Goal: Information Seeking & Learning: Learn about a topic

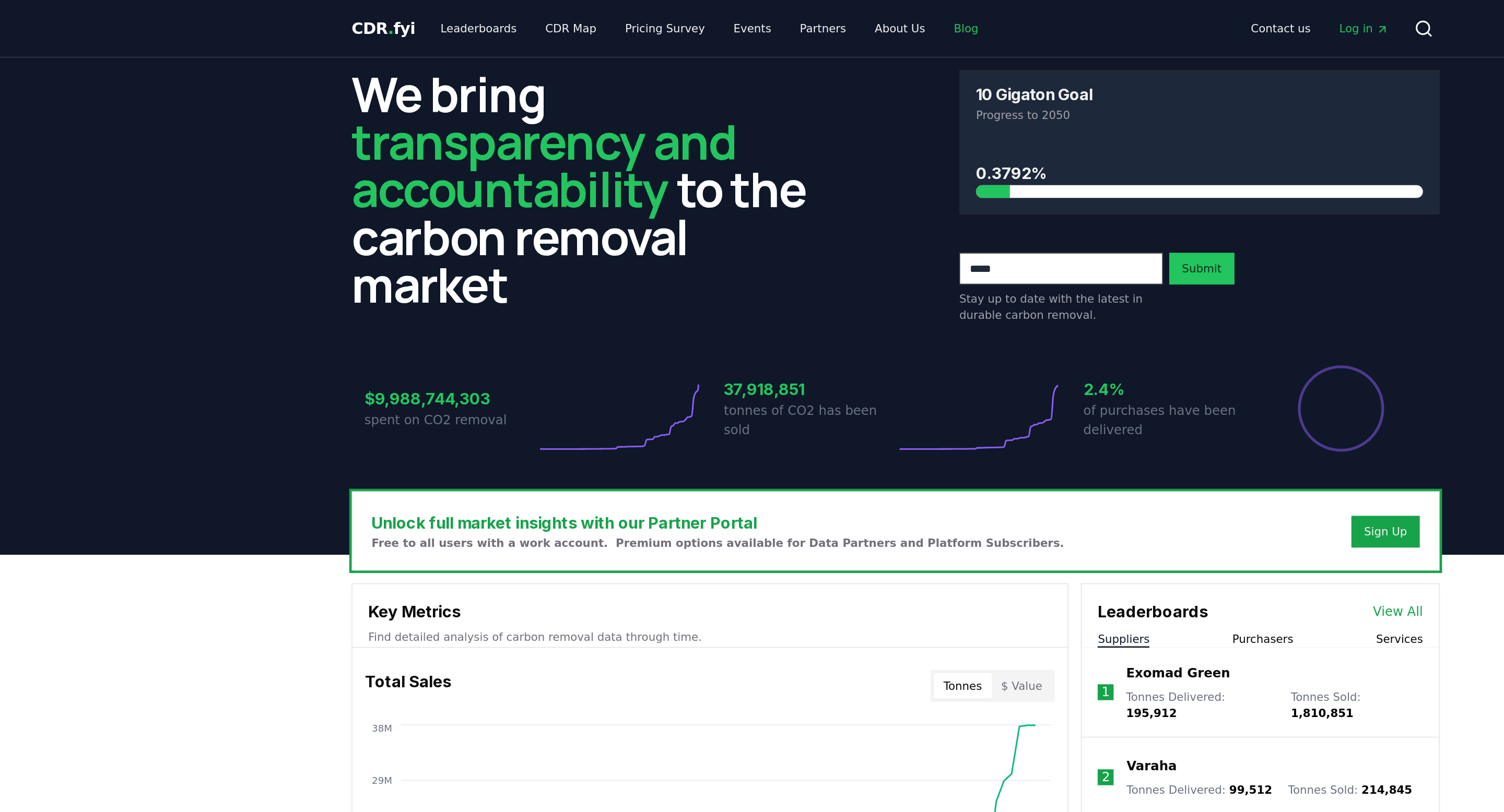
click at [783, 21] on link "Blog" at bounding box center [798, 18] width 33 height 19
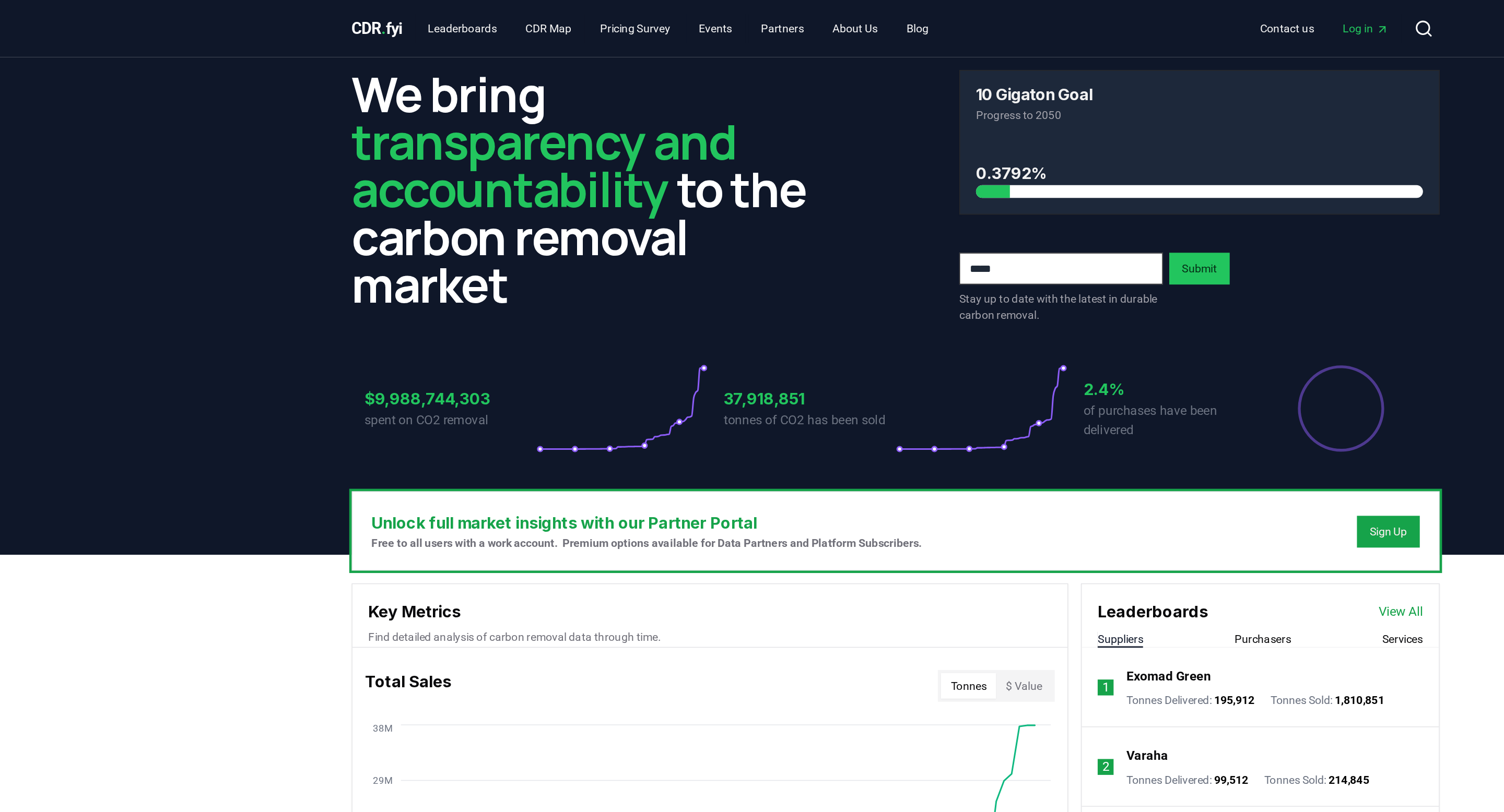
click at [595, 278] on icon at bounding box center [572, 268] width 113 height 59
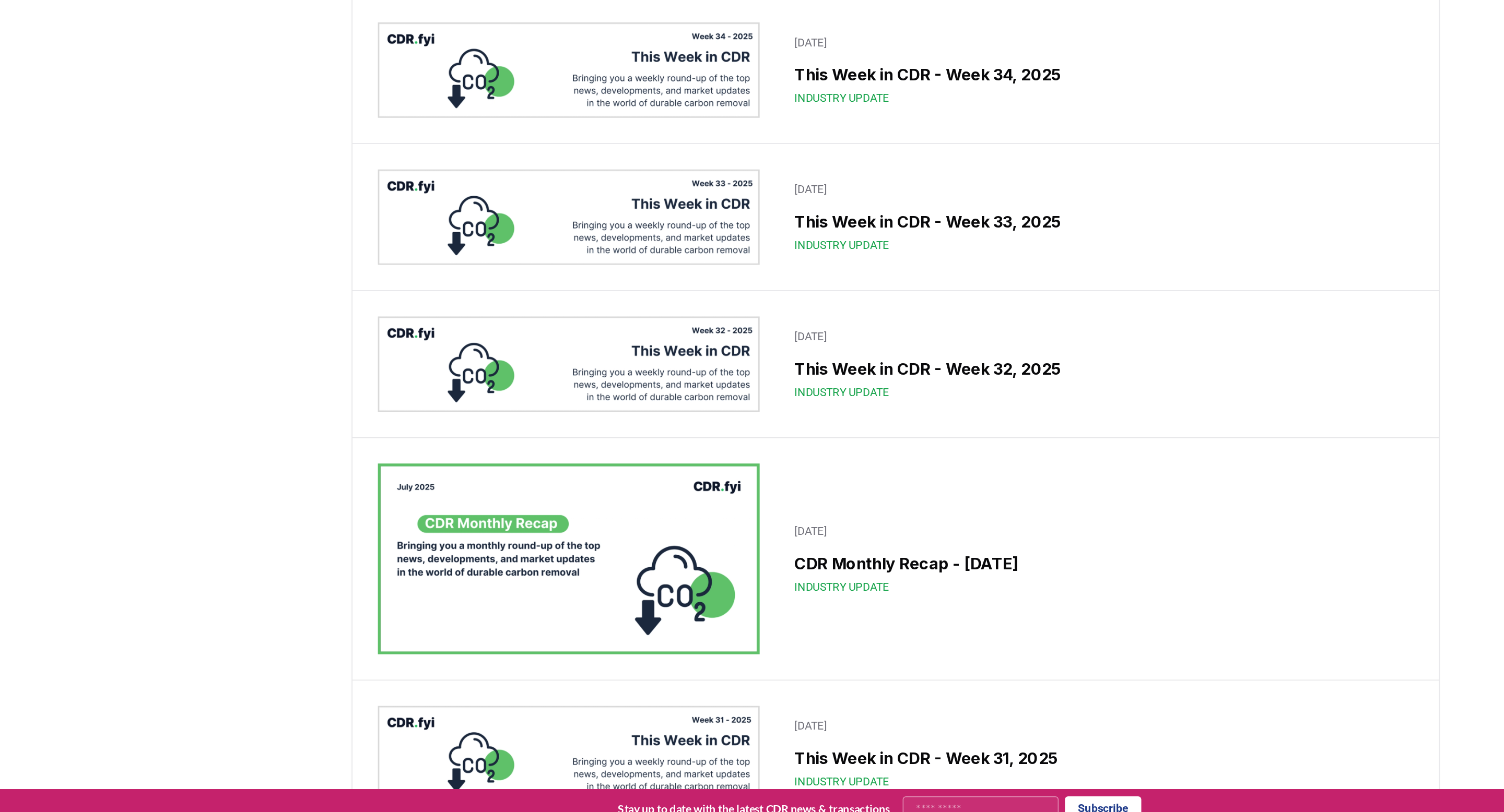
scroll to position [59, 0]
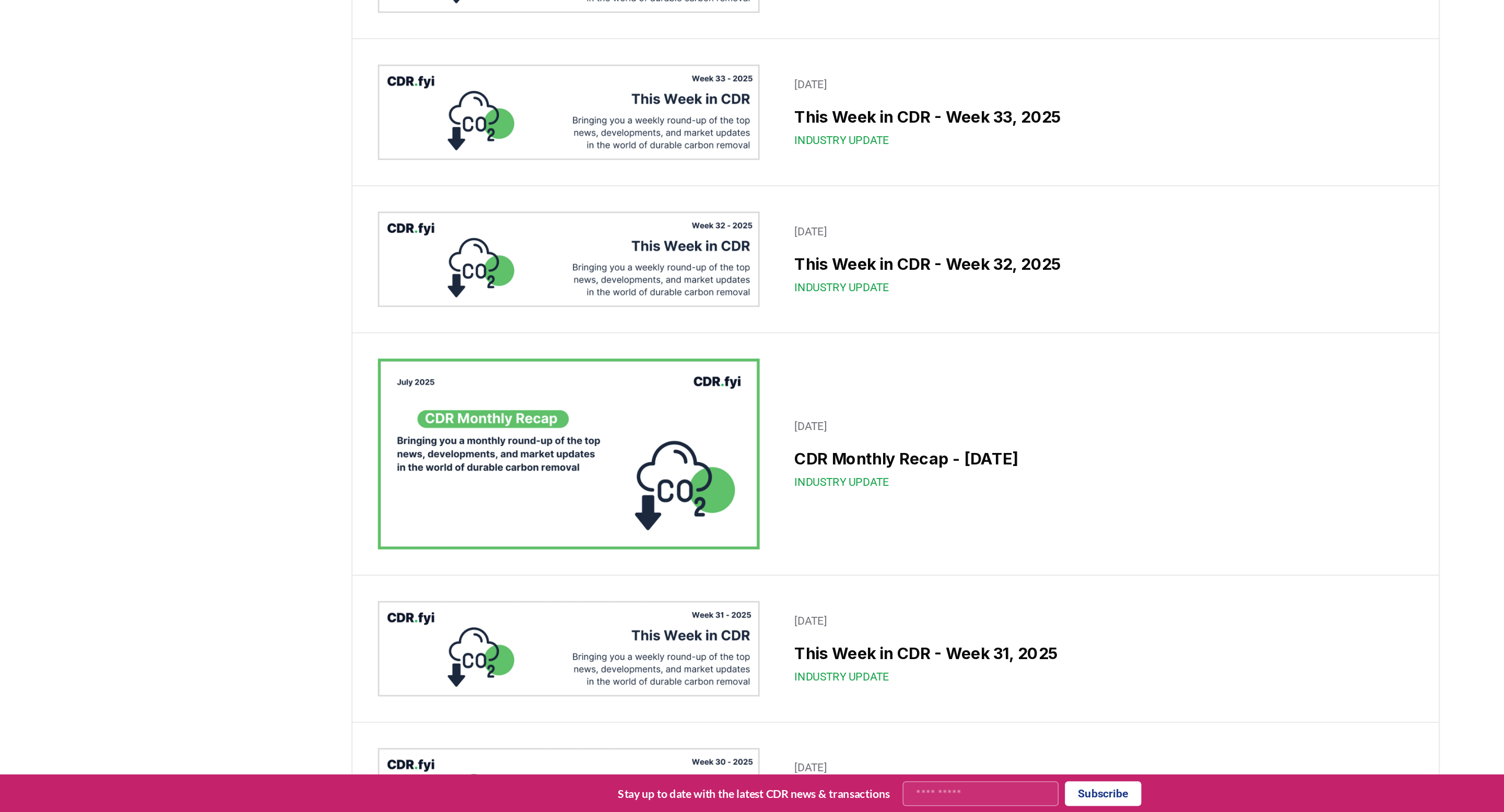
click at [545, 545] on img at bounding box center [537, 577] width 250 height 126
click at [554, 565] on img at bounding box center [537, 577] width 250 height 126
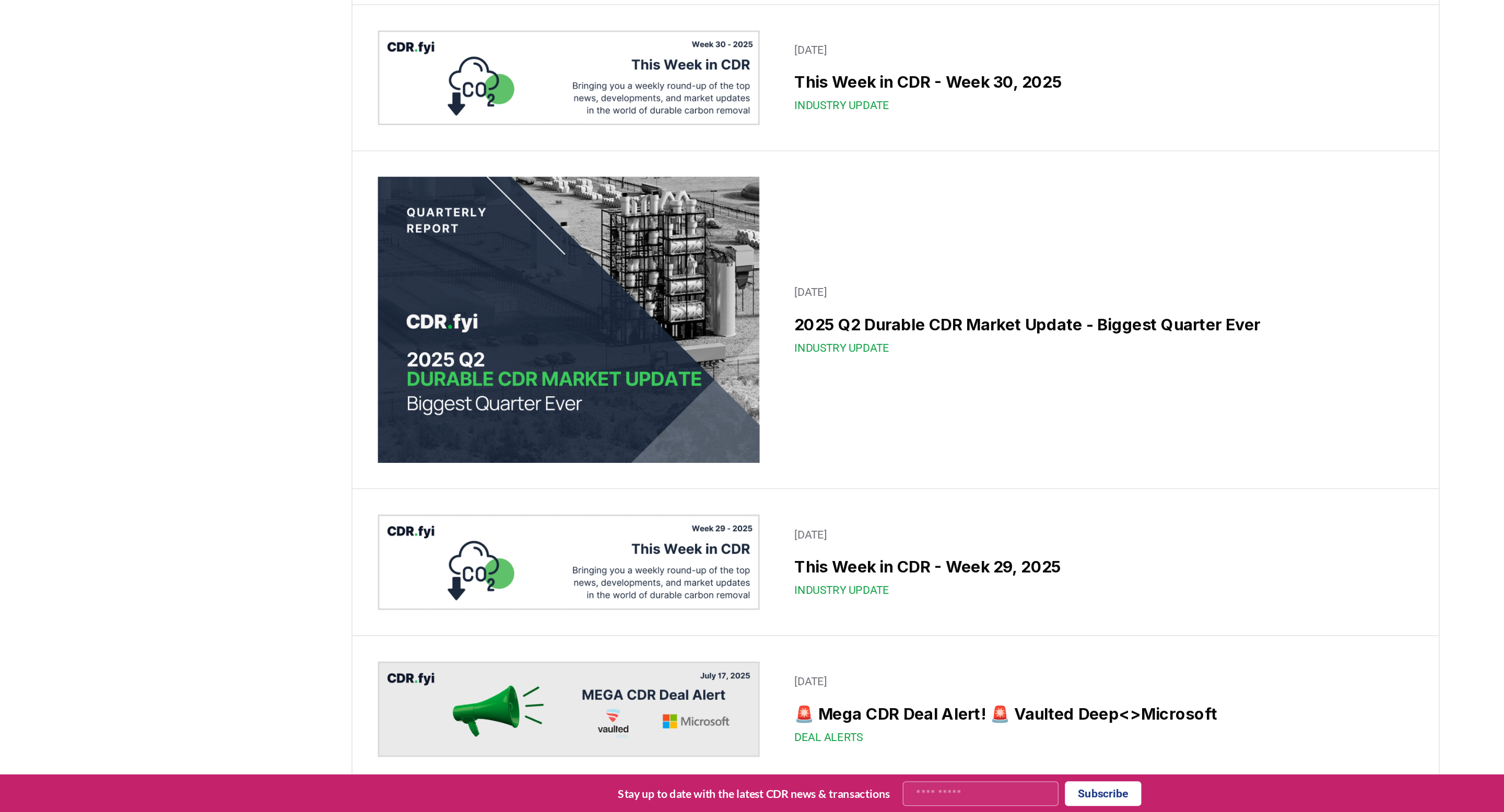
click at [552, 539] on img at bounding box center [537, 489] width 250 height 188
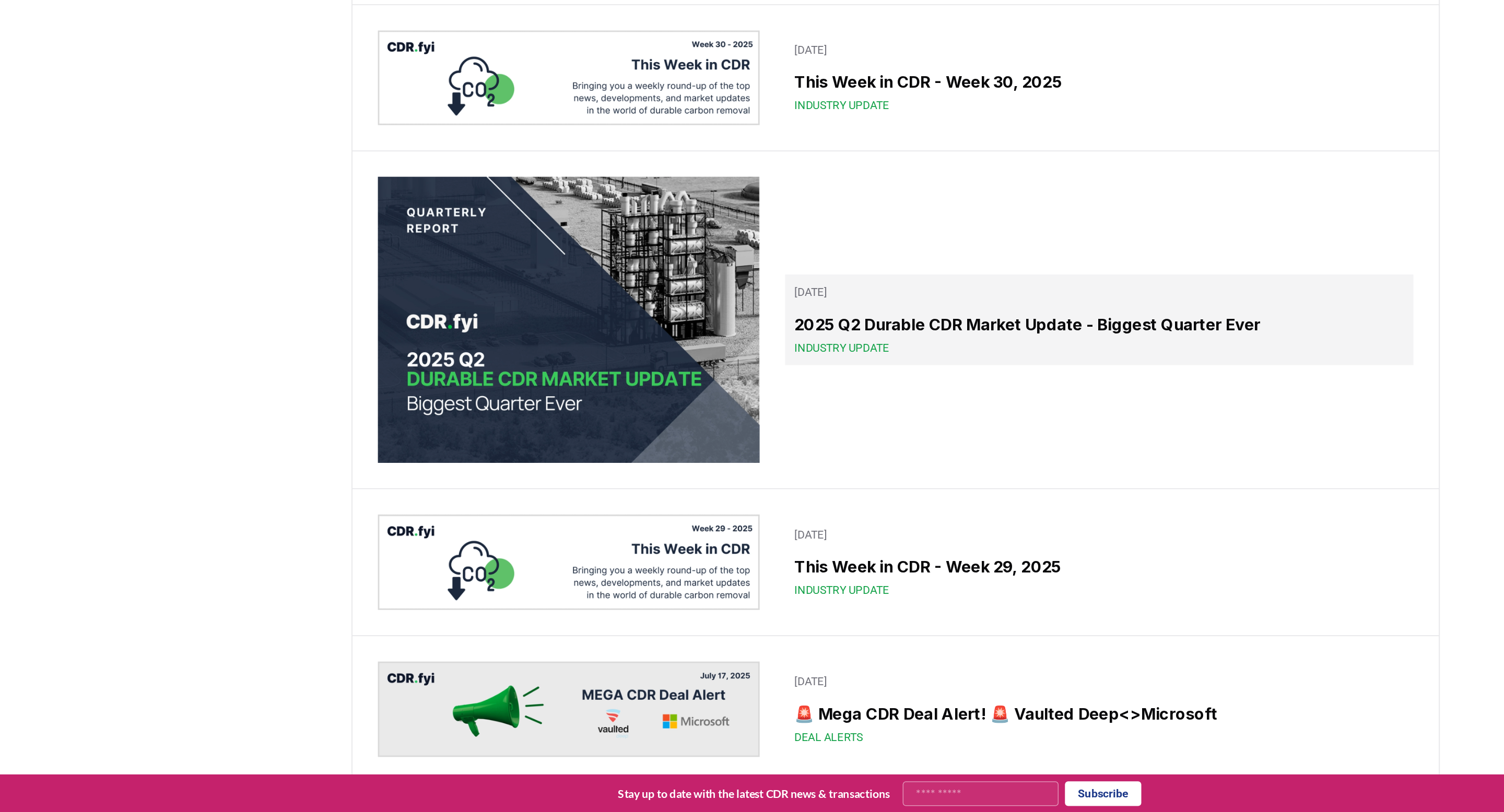
click at [709, 512] on span "Industry Update" at bounding box center [716, 506] width 62 height 11
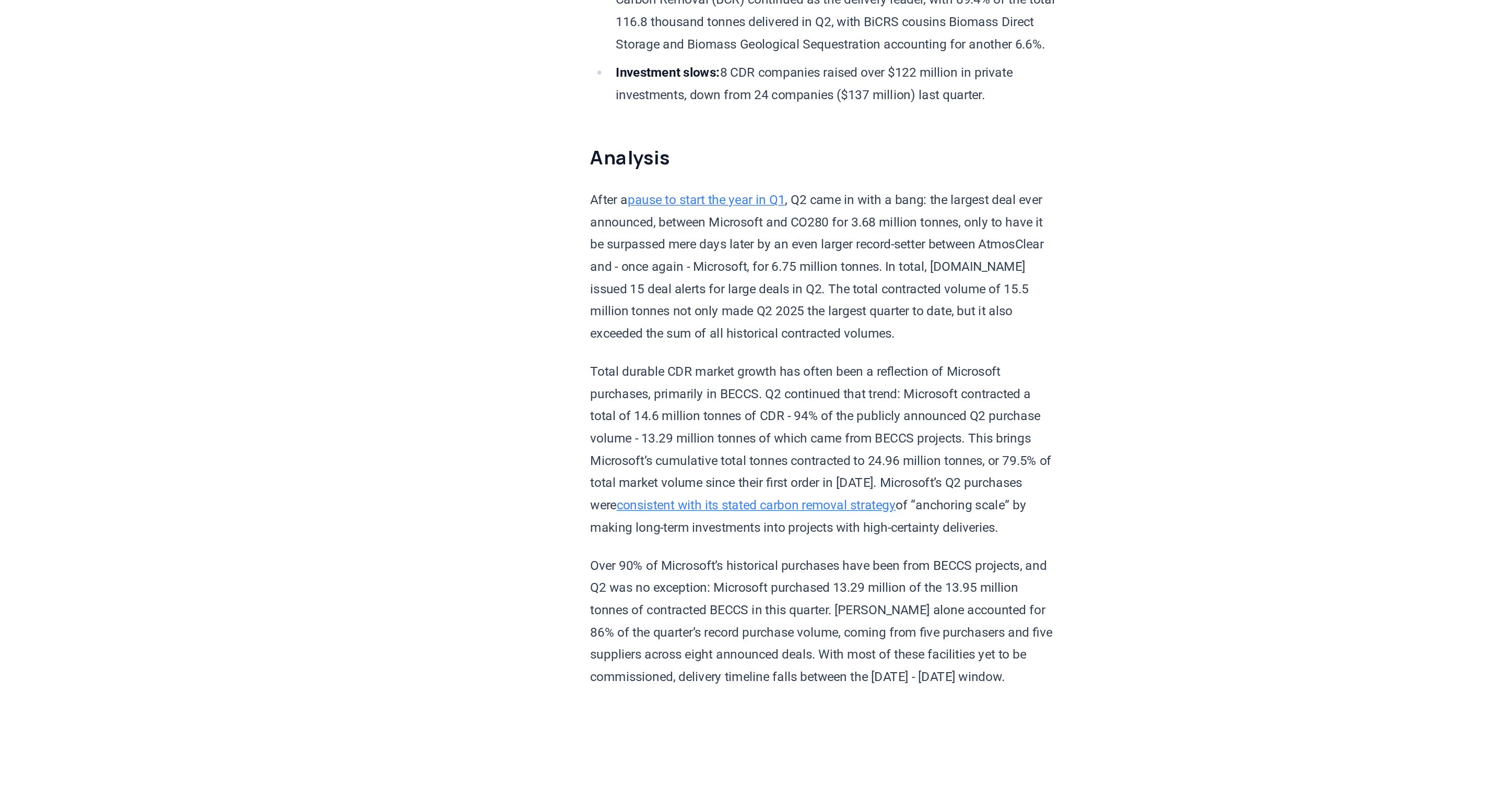
scroll to position [543, 0]
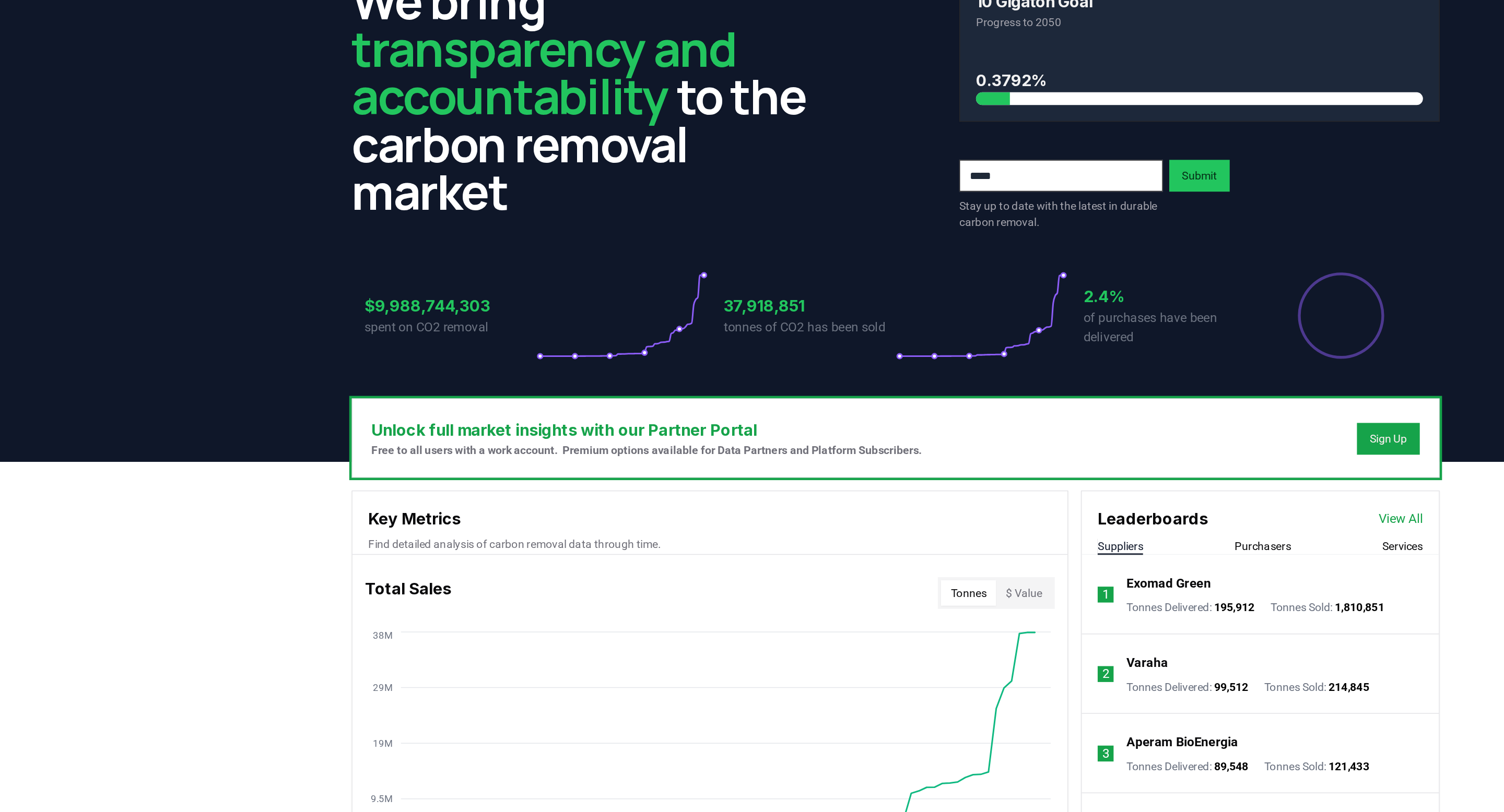
click at [1087, 404] on link "View All" at bounding box center [1083, 401] width 29 height 12
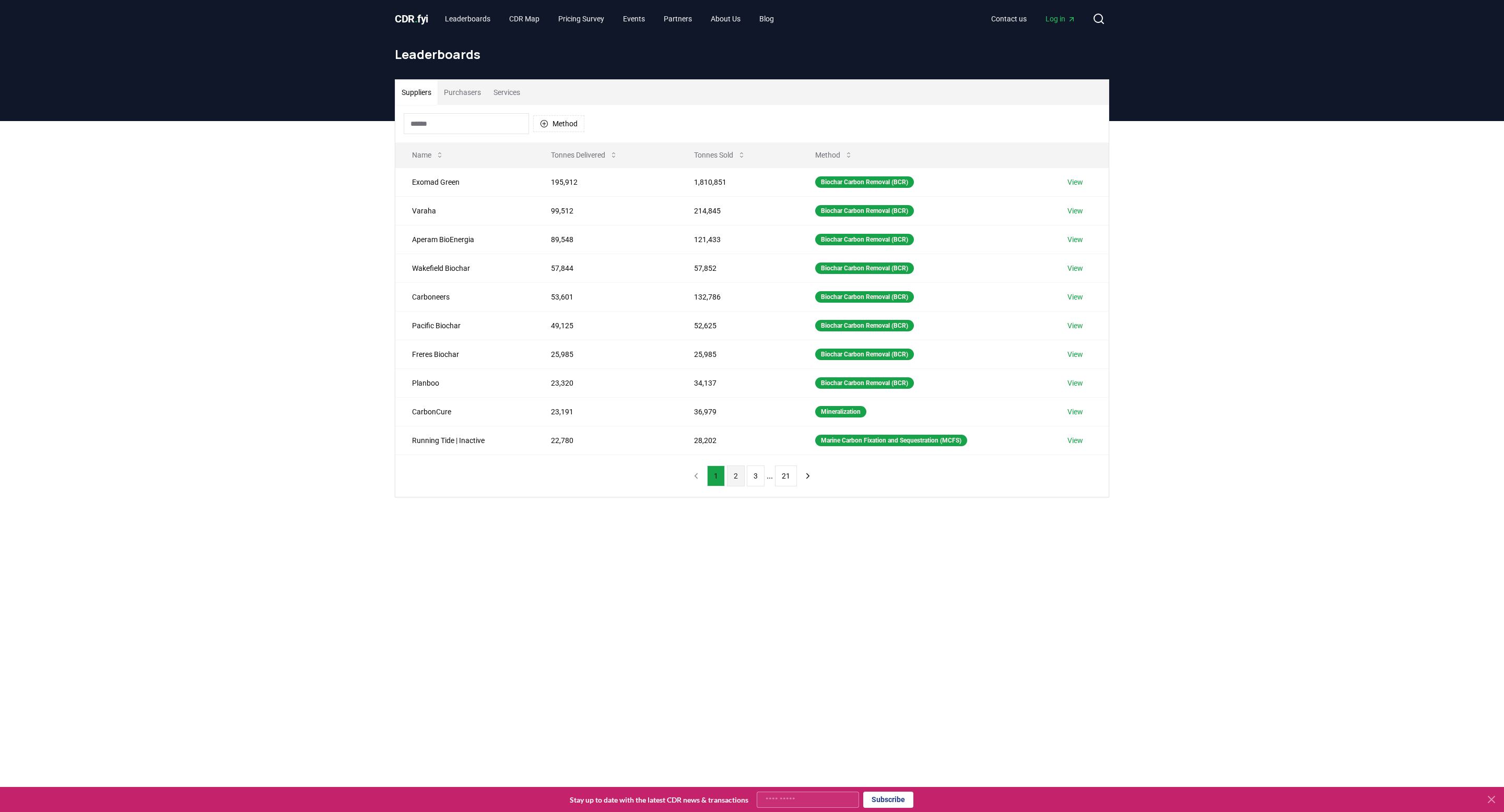
click at [736, 475] on button "2" at bounding box center [735, 476] width 17 height 21
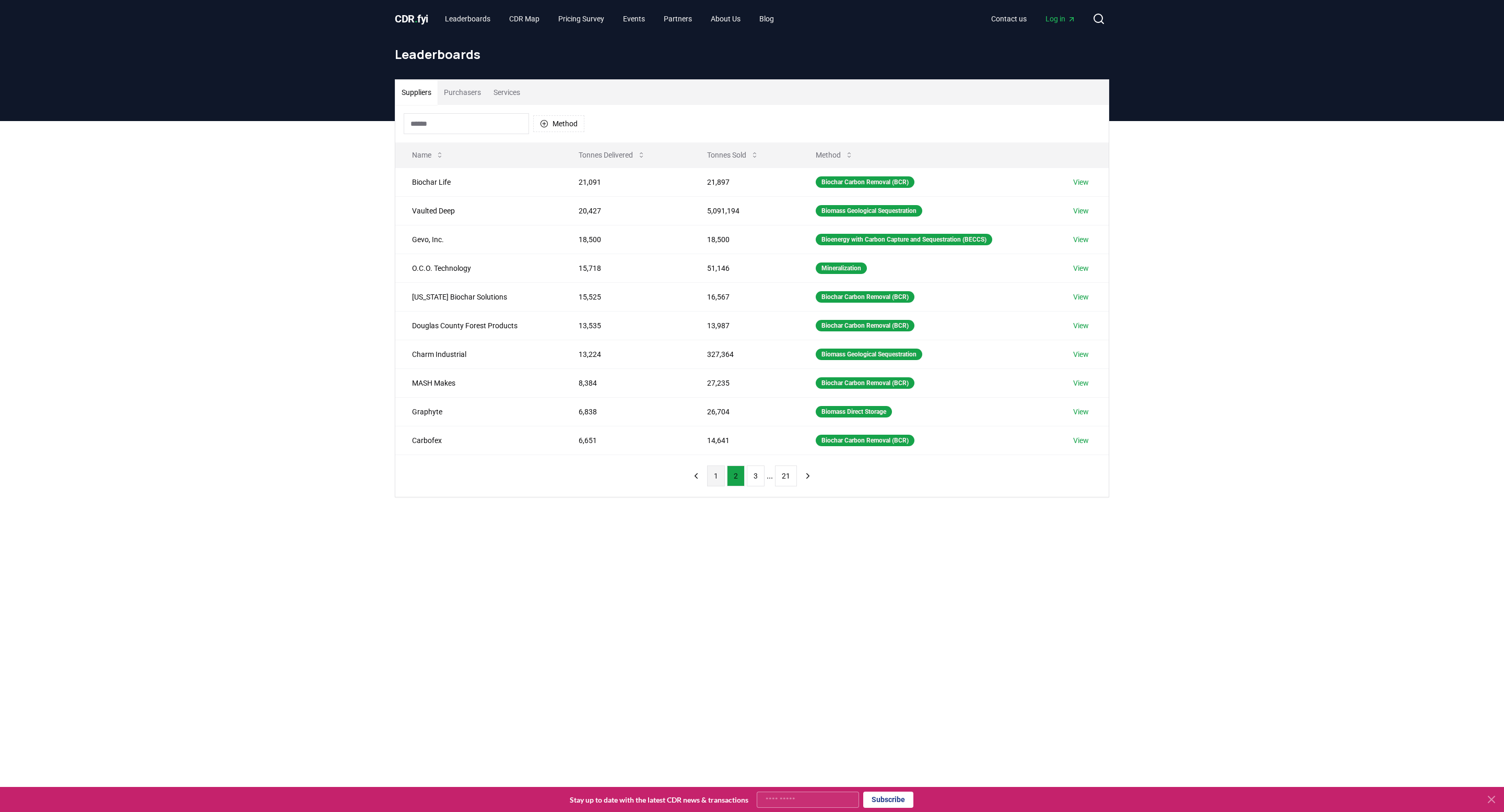
click at [712, 476] on button "1" at bounding box center [716, 476] width 17 height 21
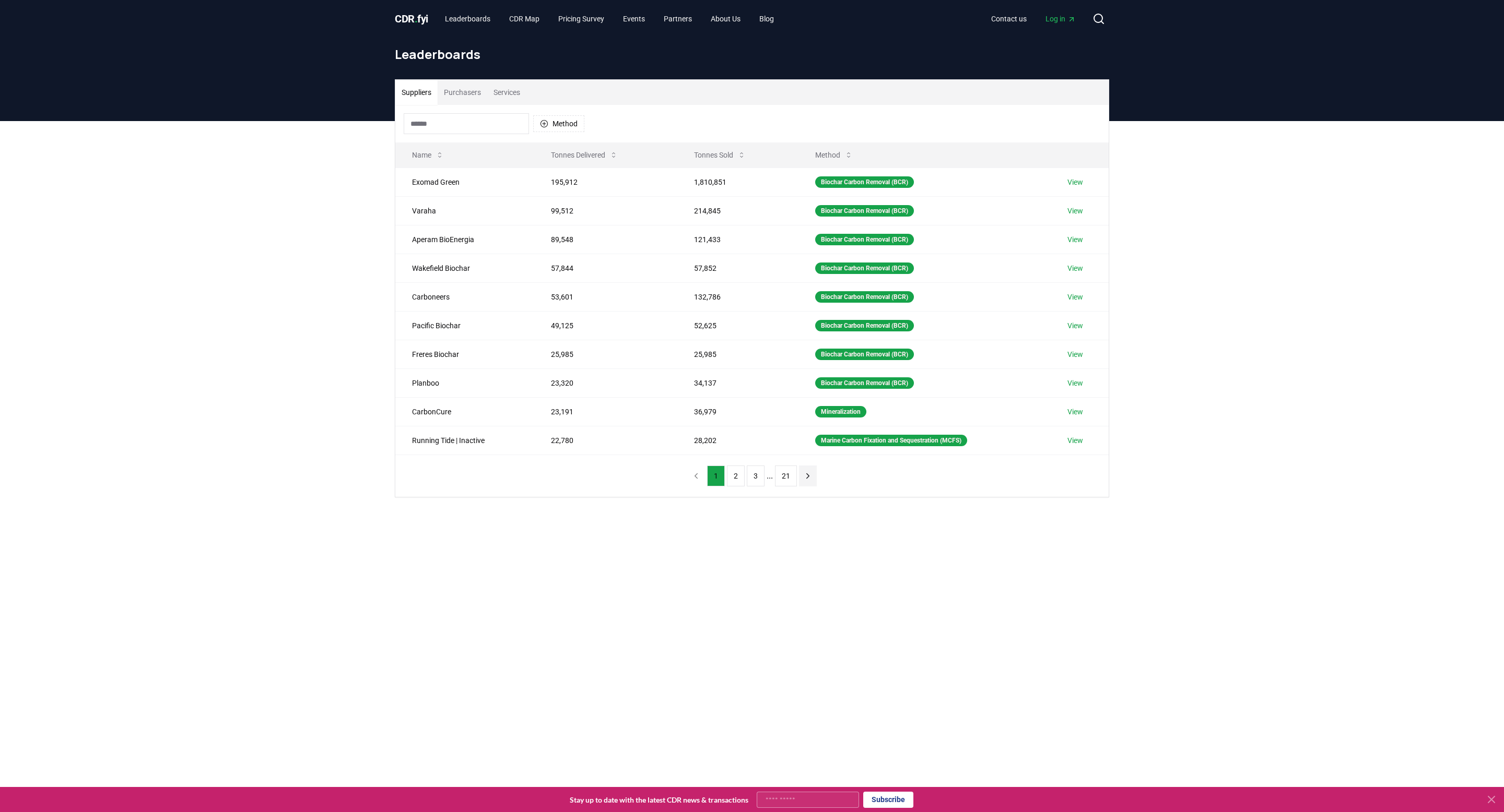
click at [808, 476] on icon "next page" at bounding box center [807, 476] width 9 height 9
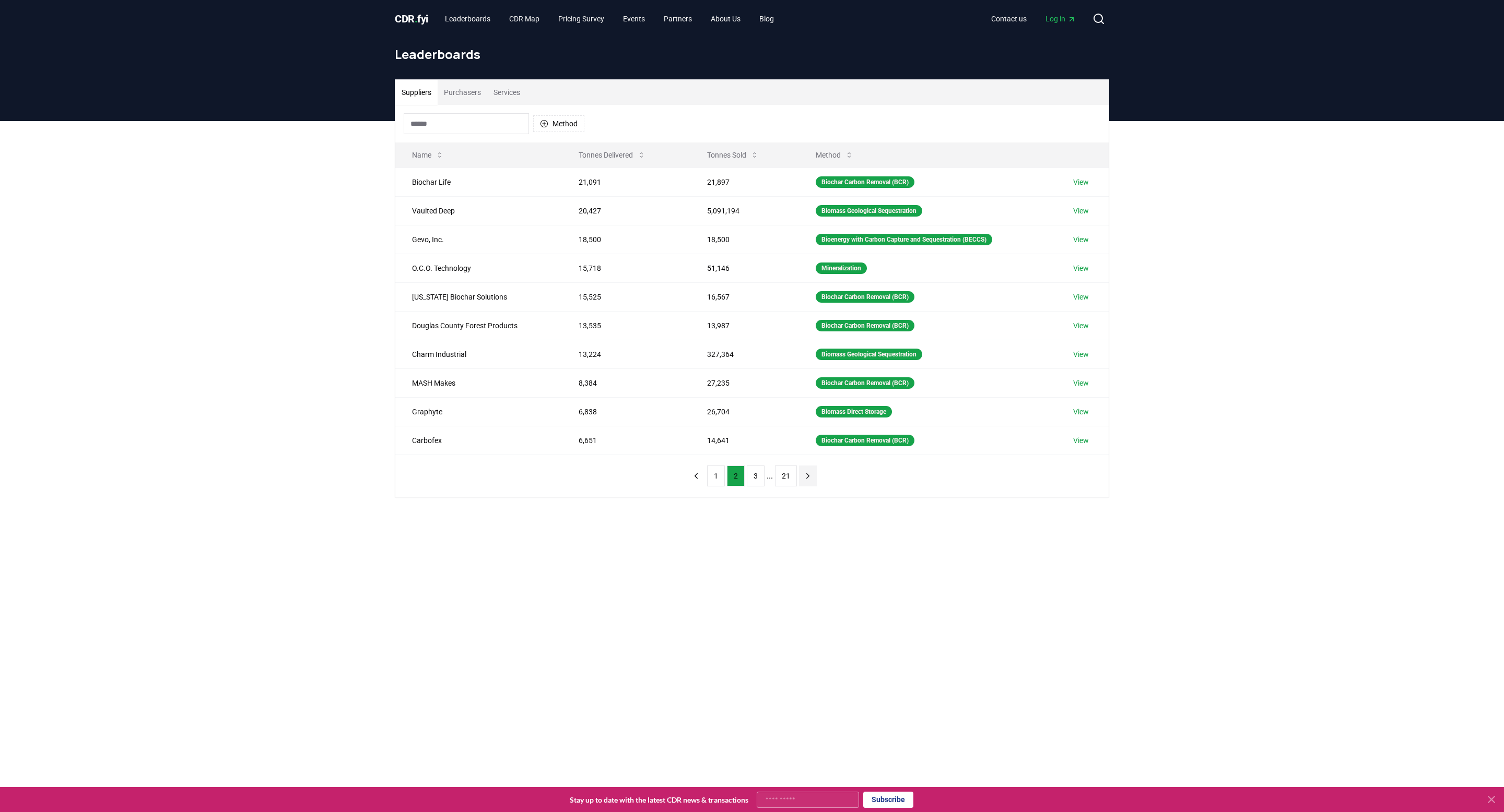
click at [808, 476] on icon "next page" at bounding box center [807, 476] width 9 height 9
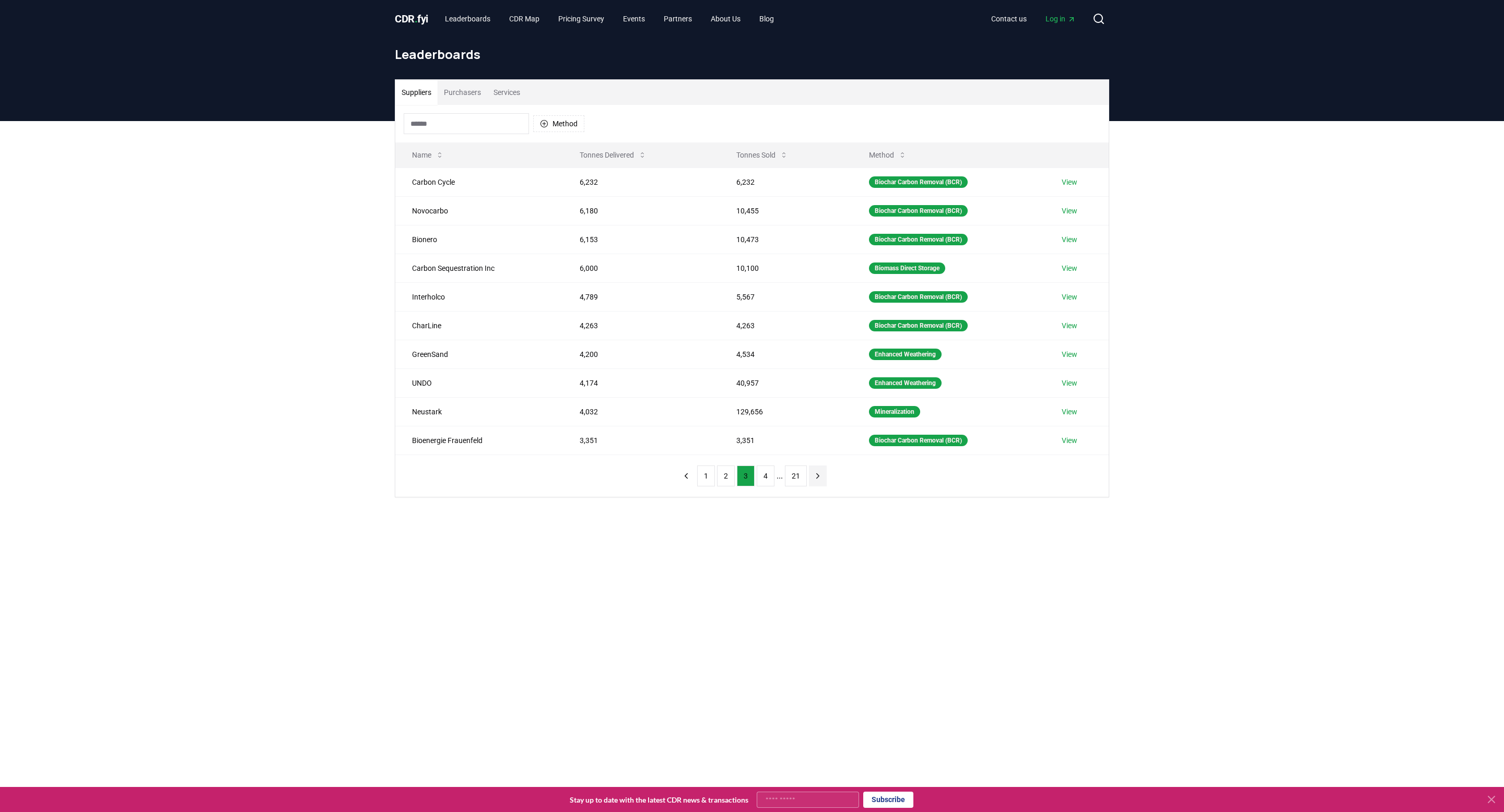
click at [808, 476] on nav "1 2 3 4 ... 21" at bounding box center [752, 476] width 150 height 21
click at [709, 476] on button "1" at bounding box center [706, 476] width 17 height 21
